Goal: Information Seeking & Learning: Find specific fact

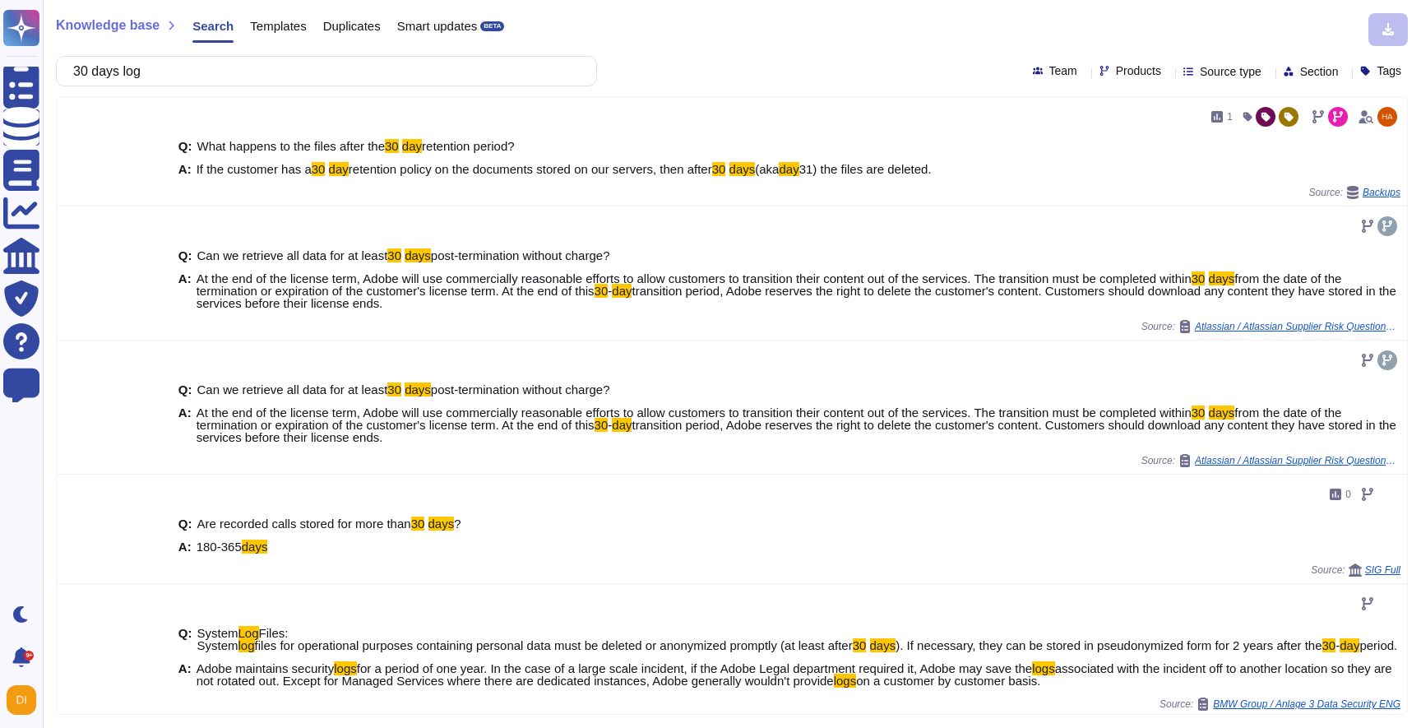
click at [332, 76] on input "30 days log" at bounding box center [322, 71] width 515 height 29
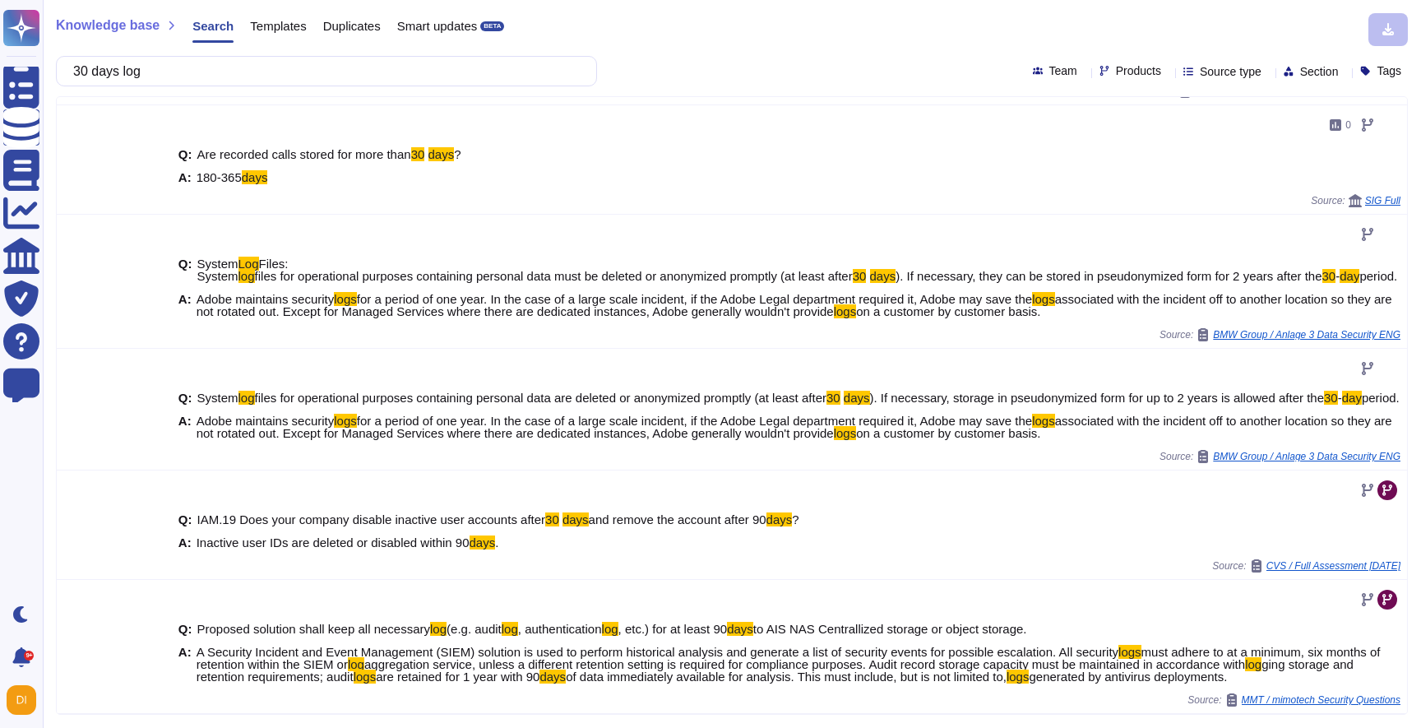
click at [332, 76] on input "30 days log" at bounding box center [322, 71] width 515 height 29
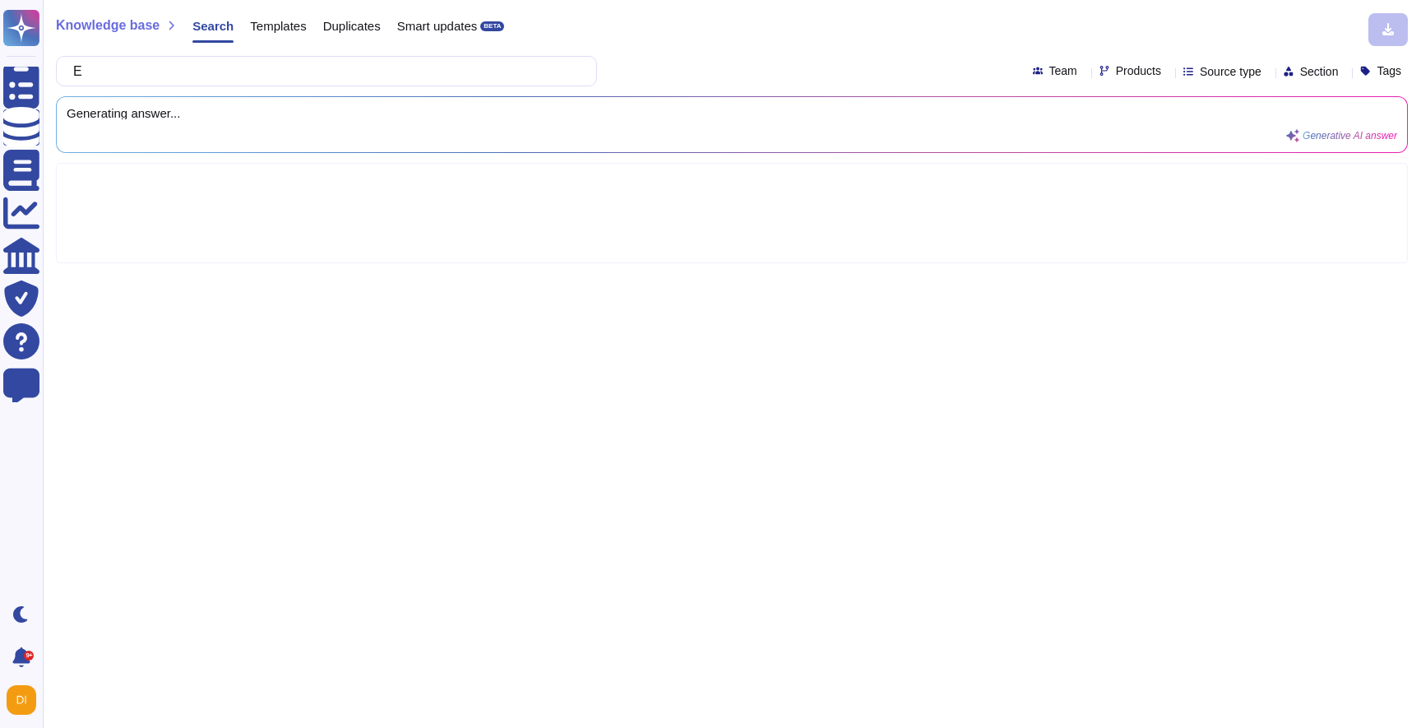
scroll to position [0, 0]
type input "Encryption"
click at [1116, 72] on span "Products" at bounding box center [1138, 71] width 45 height 12
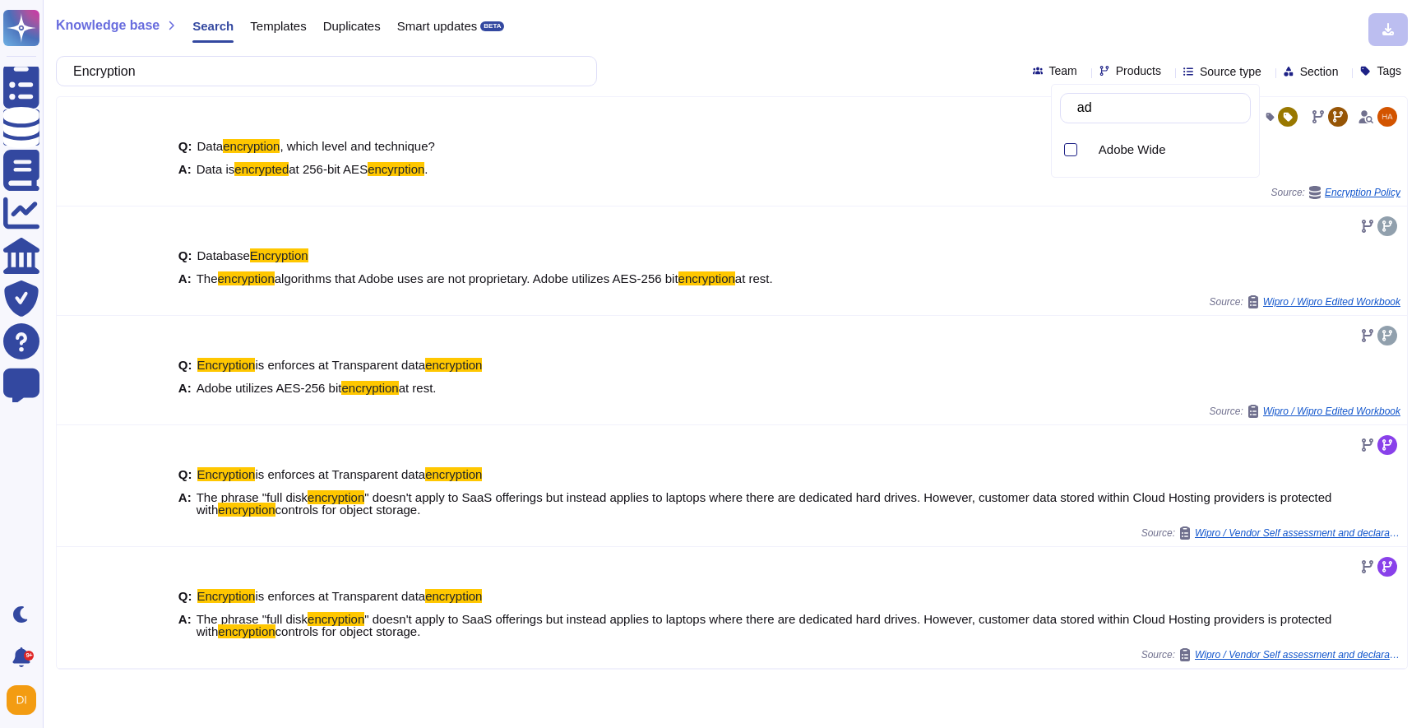
type input "a"
type input "comm"
click at [1187, 161] on span "Commerce Pro (Magento)" at bounding box center [1170, 154] width 142 height 15
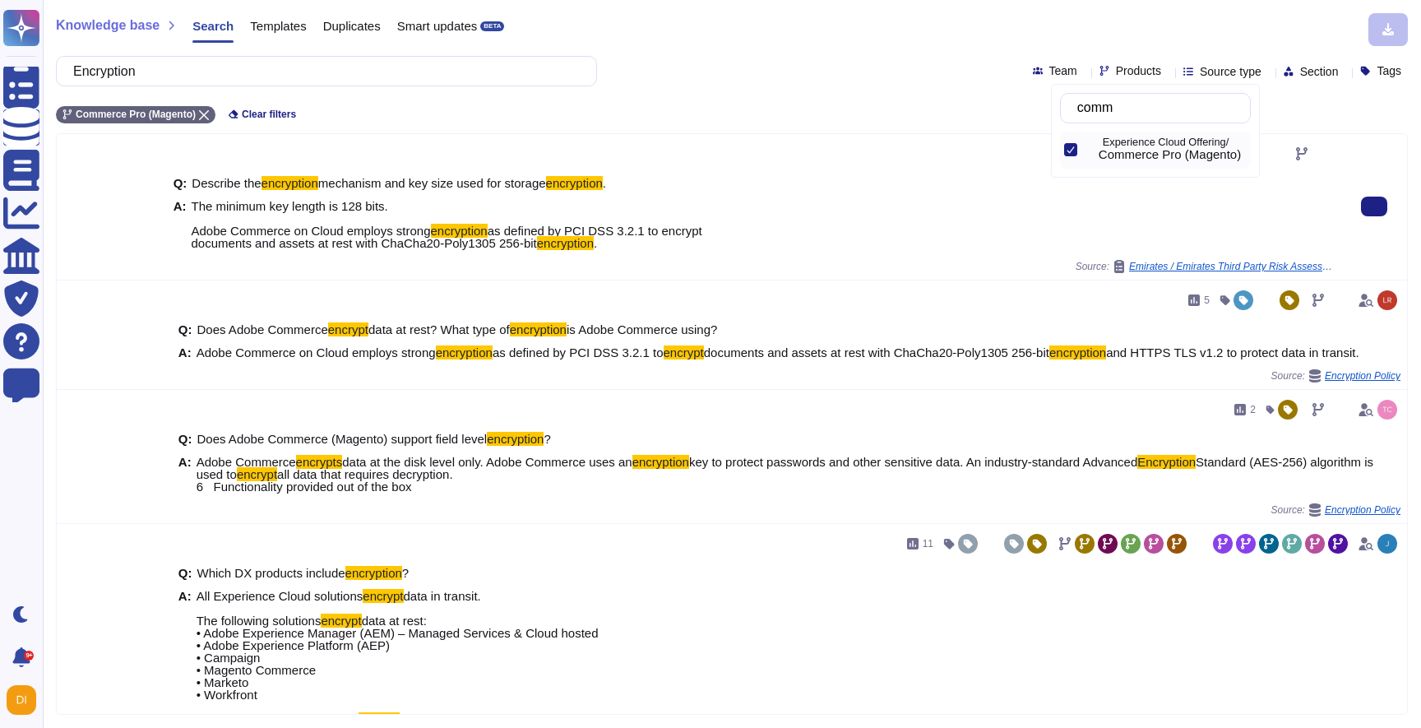
click at [424, 215] on span "The minimum key length is 128 bits. Adobe Commerce on Cloud employs strong encr…" at bounding box center [447, 224] width 511 height 49
click at [487, 179] on span "mechanism and key size used for storage" at bounding box center [432, 183] width 228 height 14
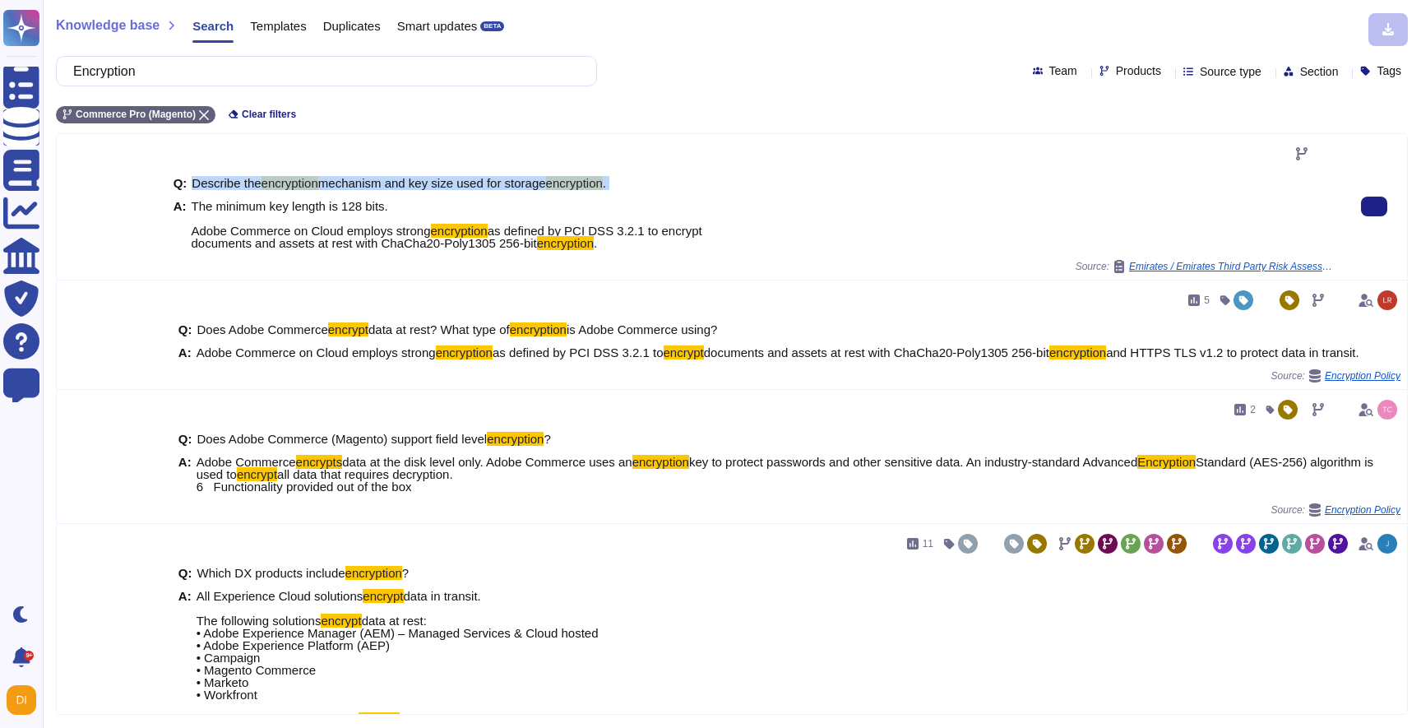
click at [487, 179] on span "mechanism and key size used for storage" at bounding box center [432, 183] width 228 height 14
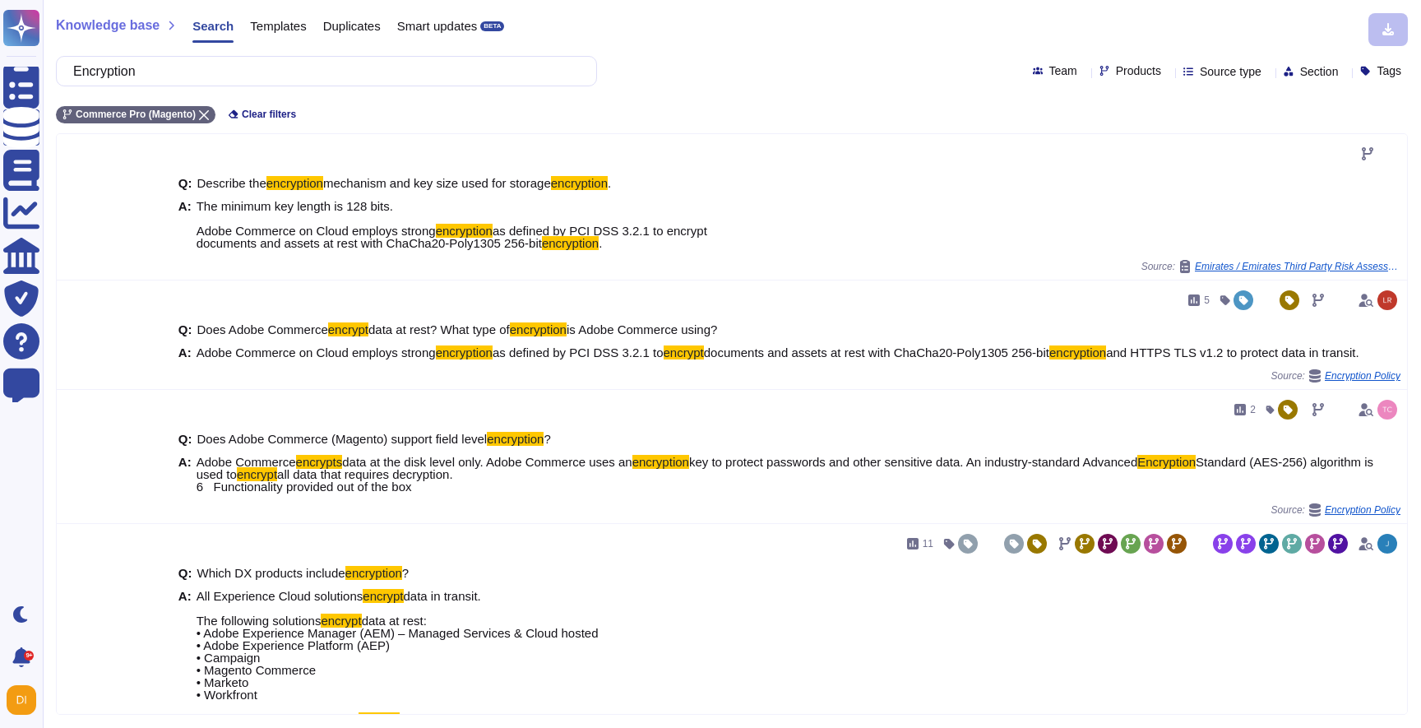
click at [1168, 72] on icon at bounding box center [1168, 72] width 0 height 0
click at [894, 252] on div "Q: Describe the encryption mechanism and key size used for storage encryption .…" at bounding box center [754, 213] width 1161 height 93
click at [251, 187] on span "Describe the" at bounding box center [226, 183] width 69 height 14
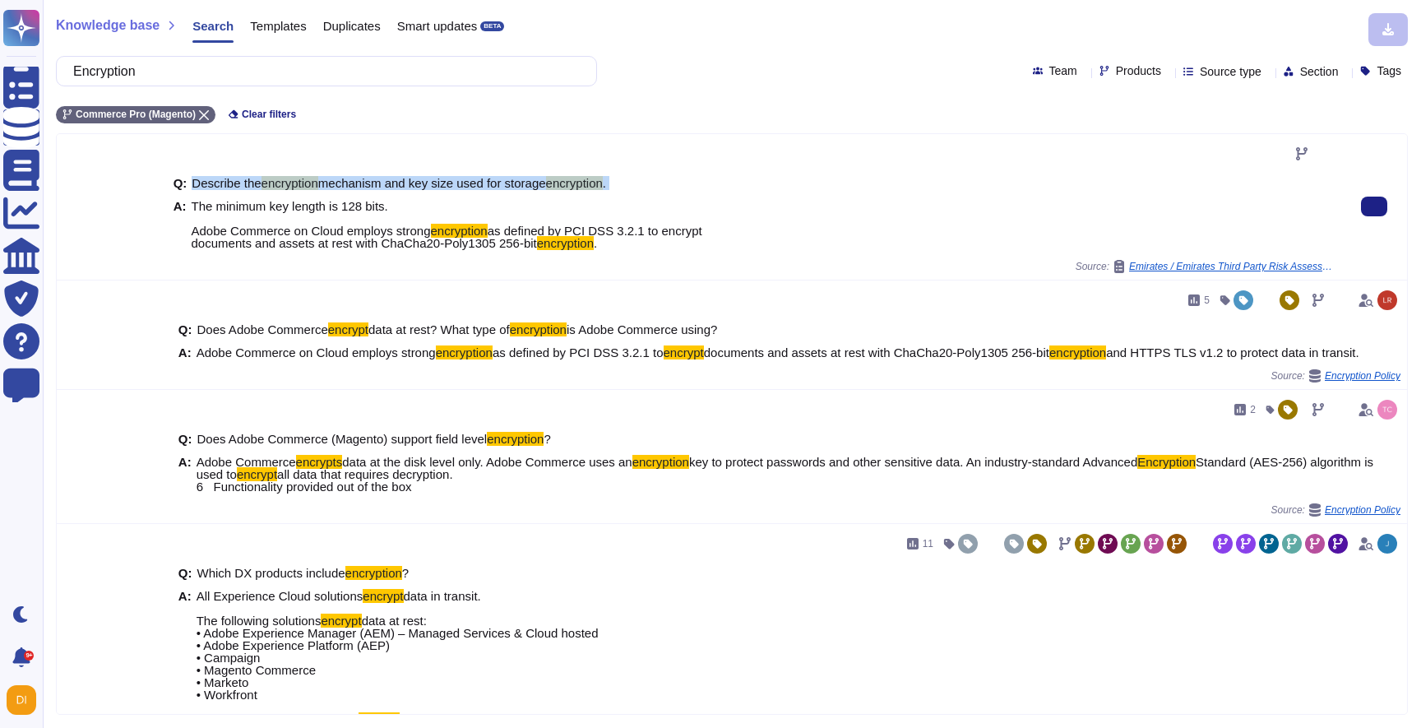
click at [251, 187] on span "Describe the" at bounding box center [226, 183] width 69 height 14
copy span "Describe the encryption mechanism and key size used for storage encryption ."
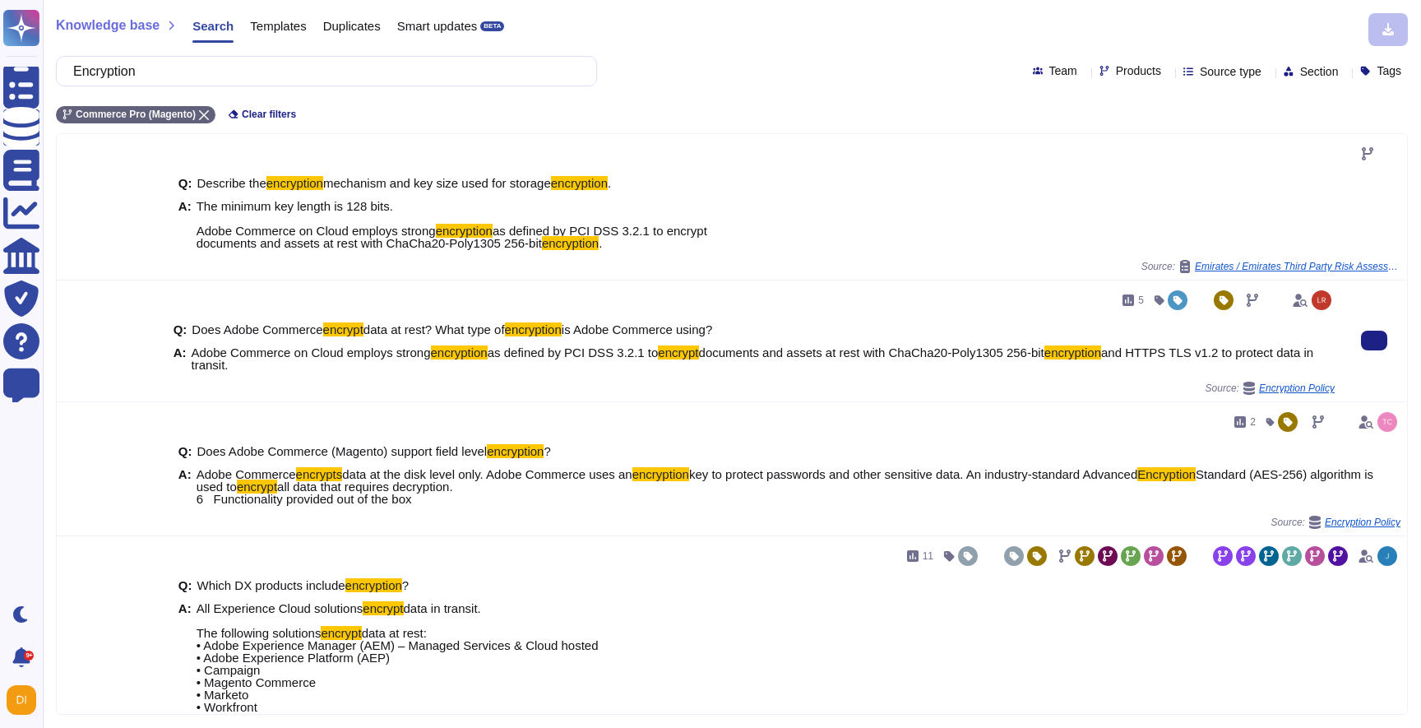
click at [394, 333] on span "data at rest? What type of" at bounding box center [433, 329] width 141 height 14
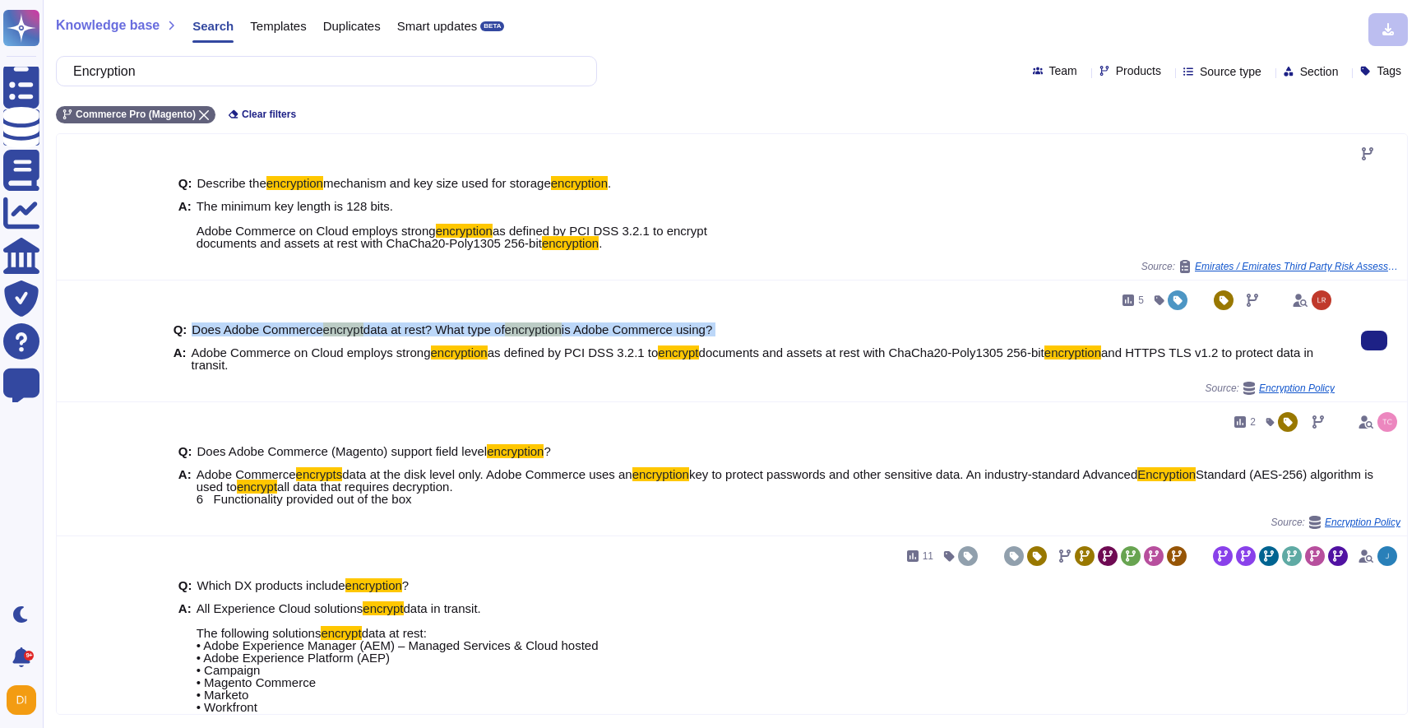
click at [394, 333] on span "data at rest? What type of" at bounding box center [433, 329] width 141 height 14
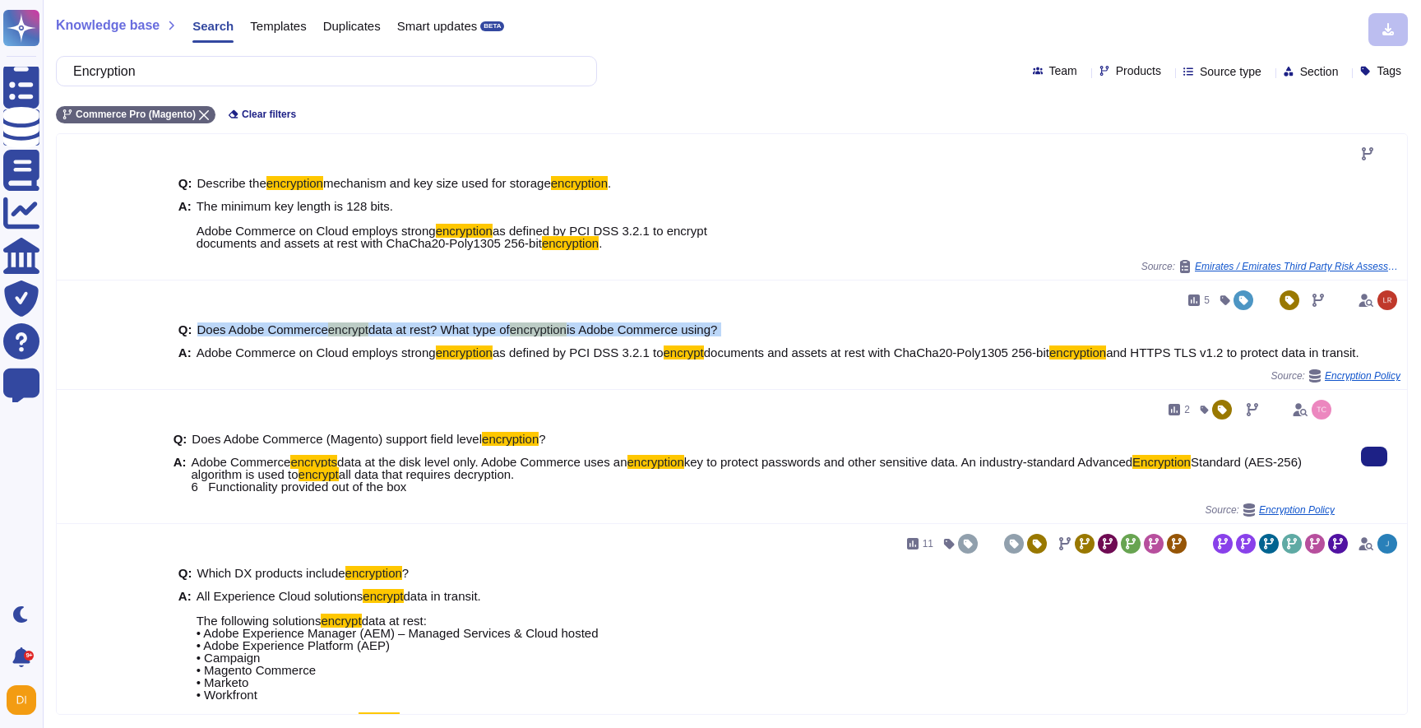
copy span "Does Adobe Commerce encrypt data at rest? What type of encryption is Adobe Comm…"
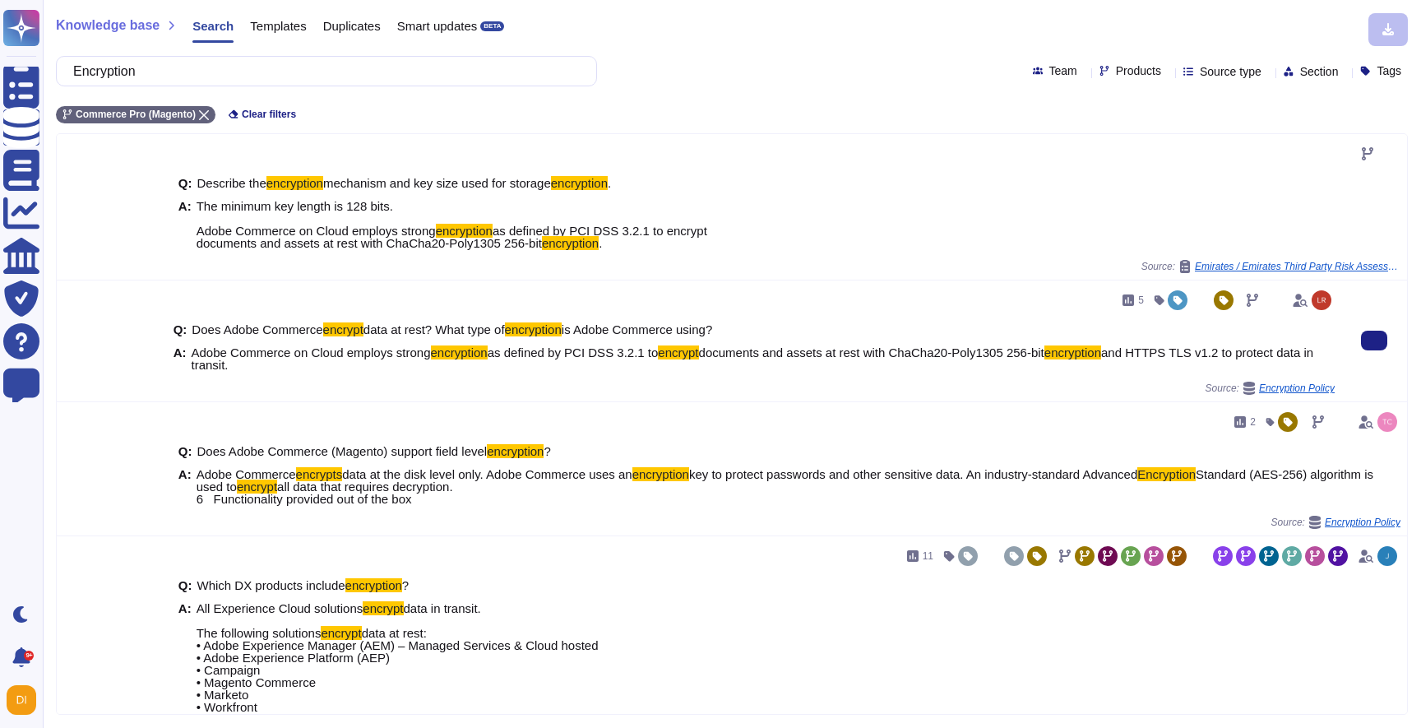
click at [693, 396] on div "5 Q: Does Adobe Commerce encrypt data at rest? What type of encryption is Adobe…" at bounding box center [754, 340] width 1174 height 121
